Goal: Information Seeking & Learning: Learn about a topic

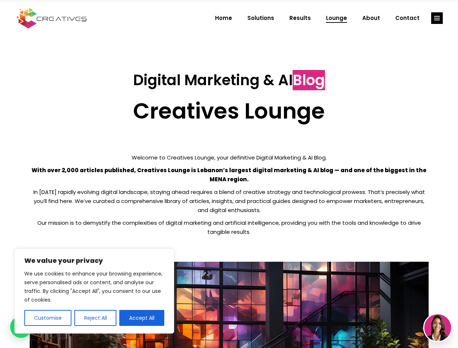
click at [229, 174] on p "With over 2,000 articles published, Creatives Lounge is Lebanon’s largest digit…" at bounding box center [229, 175] width 399 height 18
click at [47, 318] on button "Customise" at bounding box center [47, 318] width 47 height 16
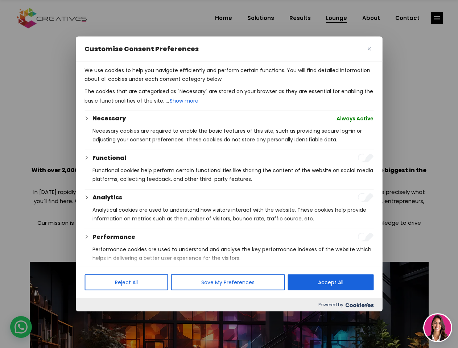
click at [95, 318] on div at bounding box center [229, 174] width 458 height 348
click at [142, 83] on p "We use cookies to help you navigate efficiently and perform certain functions. …" at bounding box center [228, 74] width 289 height 17
click at [437, 18] on div at bounding box center [229, 174] width 458 height 348
click at [438, 328] on img at bounding box center [437, 327] width 27 height 27
